Goal: Find specific page/section: Find specific page/section

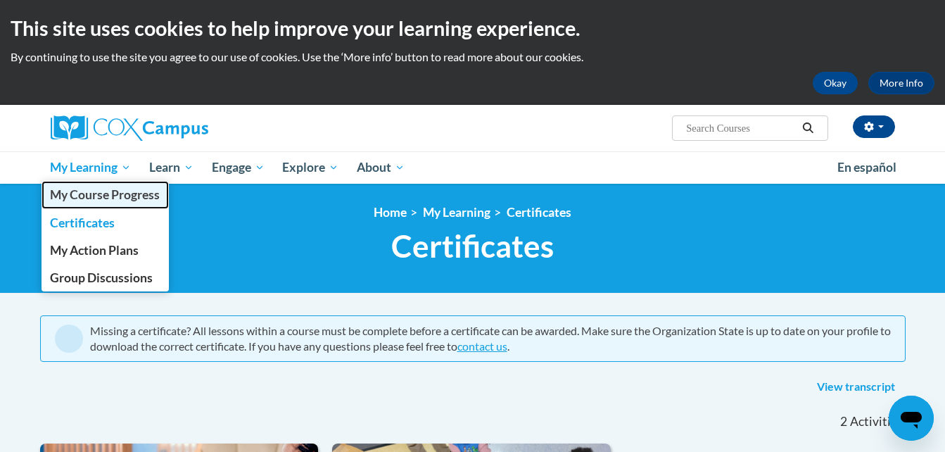
click at [95, 195] on span "My Course Progress" at bounding box center [105, 194] width 110 height 15
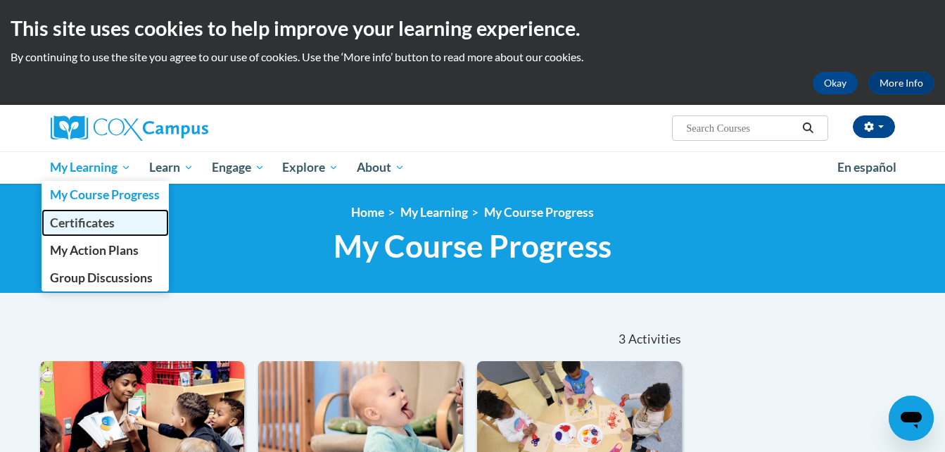
click at [94, 217] on span "Certificates" at bounding box center [82, 222] width 65 height 15
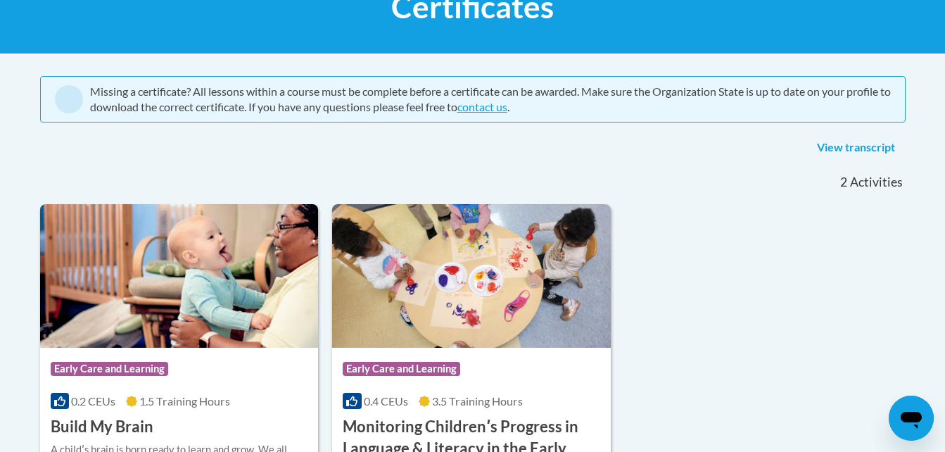
scroll to position [247, 0]
